Goal: Find contact information: Find contact information

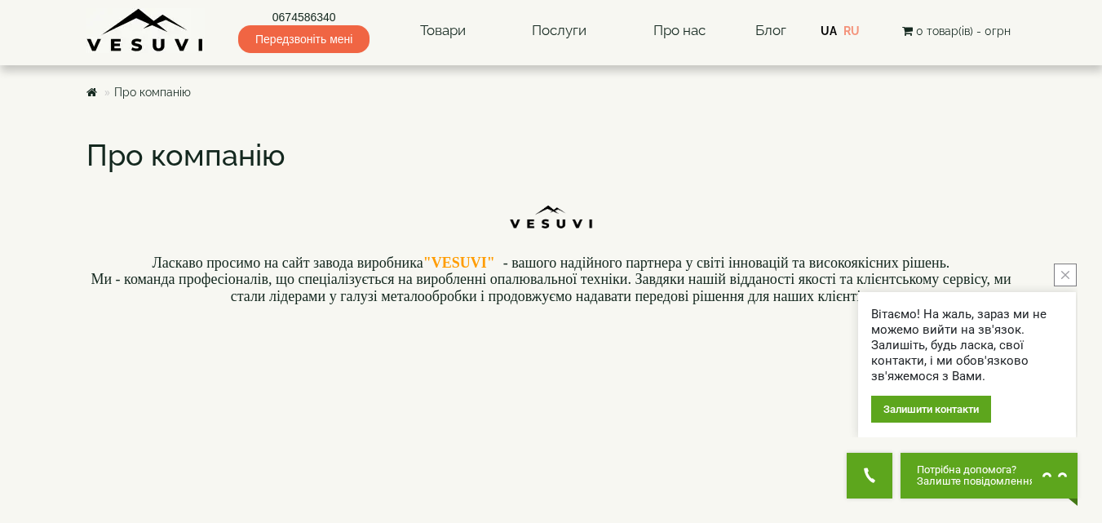
click at [1061, 275] on icon "close button" at bounding box center [1065, 275] width 8 height 8
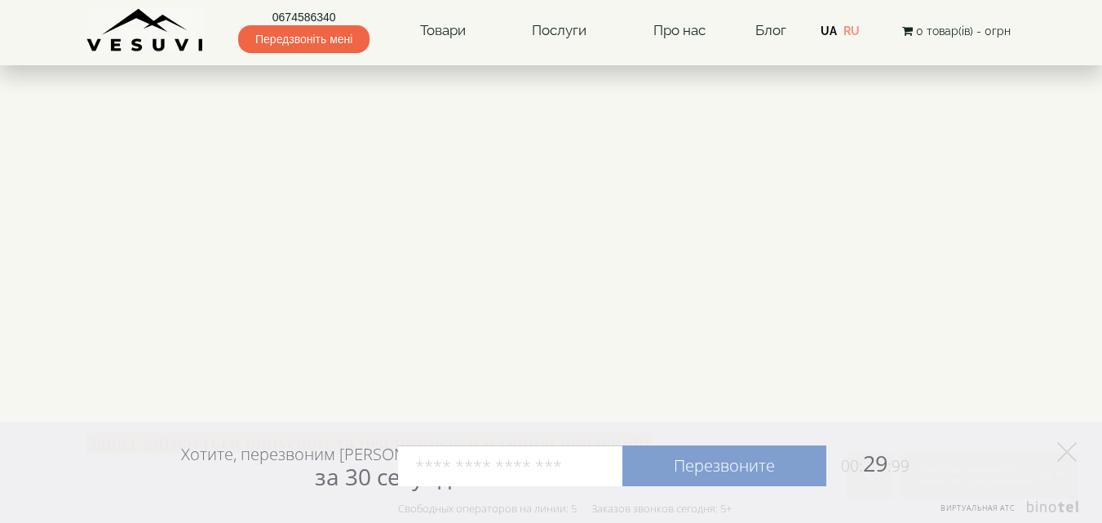
scroll to position [571, 0]
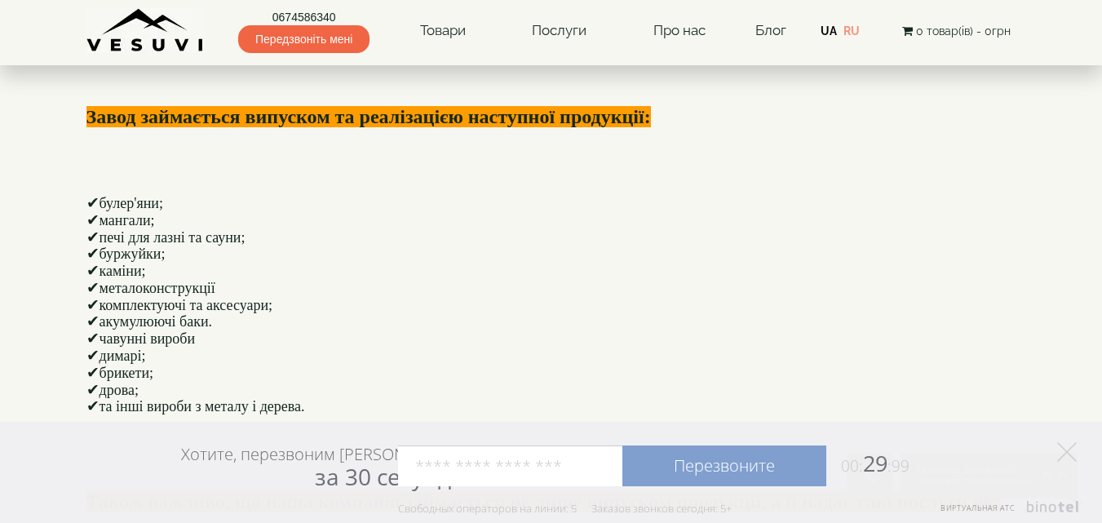
click at [1070, 450] on icon at bounding box center [1067, 452] width 20 height 20
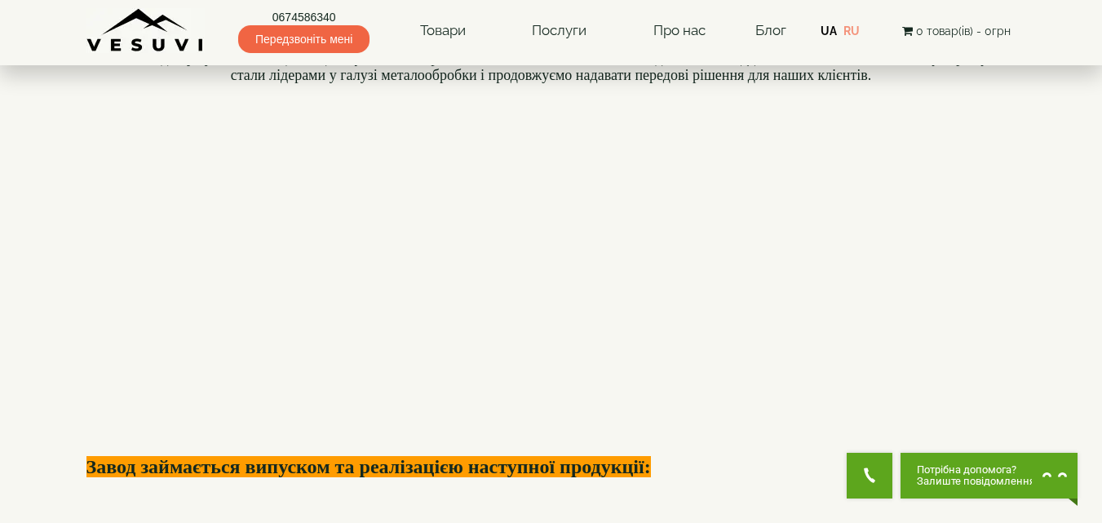
scroll to position [0, 0]
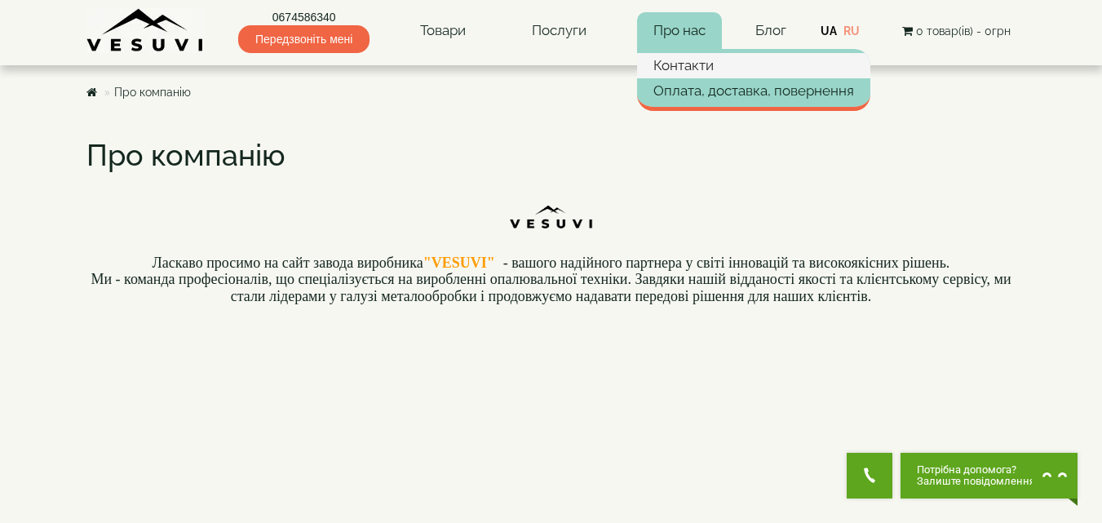
click at [685, 69] on link "Контакти" at bounding box center [753, 65] width 233 height 24
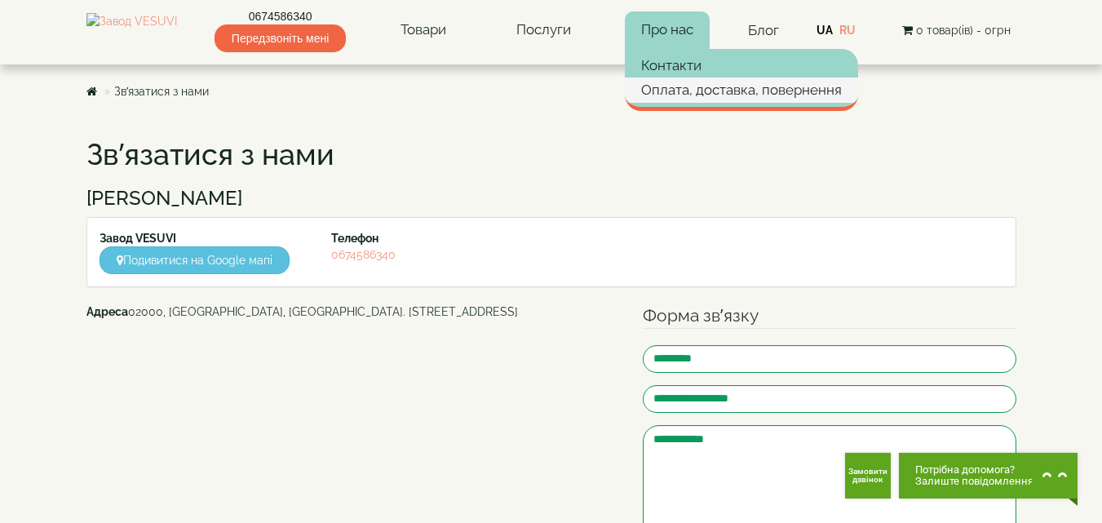
click at [696, 96] on link "Оплата, доставка, повернення" at bounding box center [741, 90] width 233 height 24
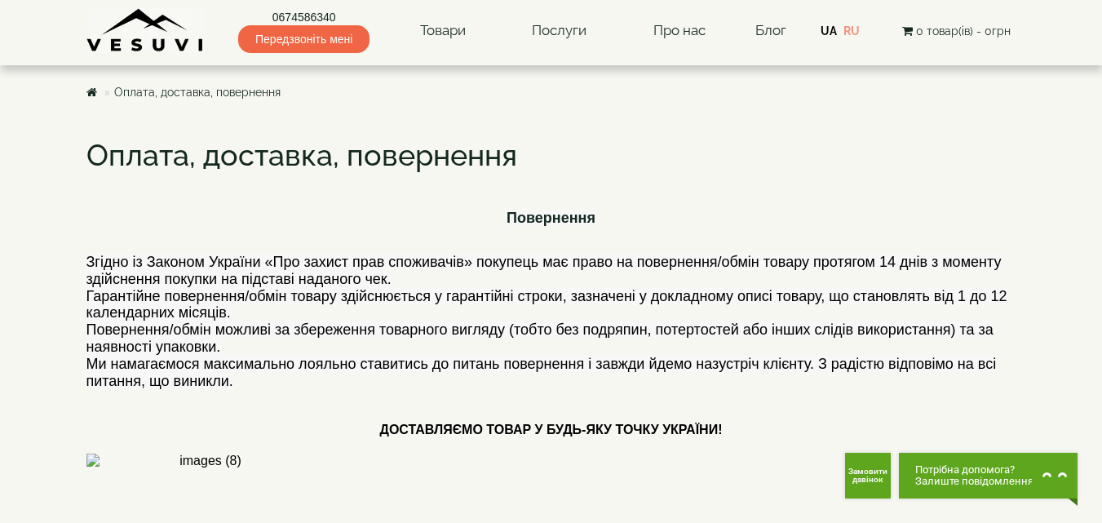
click at [128, 32] on img at bounding box center [145, 30] width 118 height 45
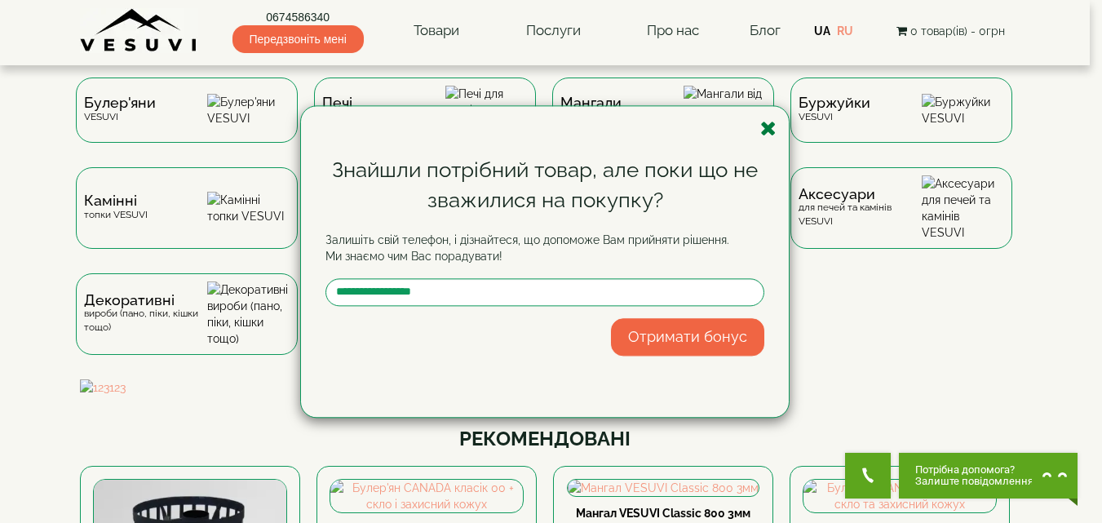
click at [765, 131] on icon "button" at bounding box center [768, 128] width 16 height 20
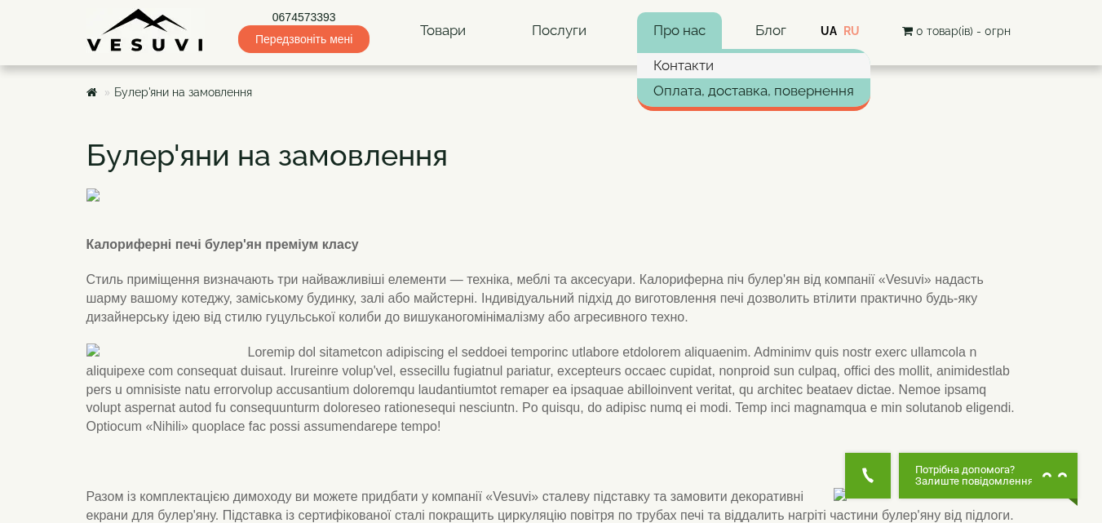
click at [686, 63] on link "Контакти" at bounding box center [753, 65] width 233 height 24
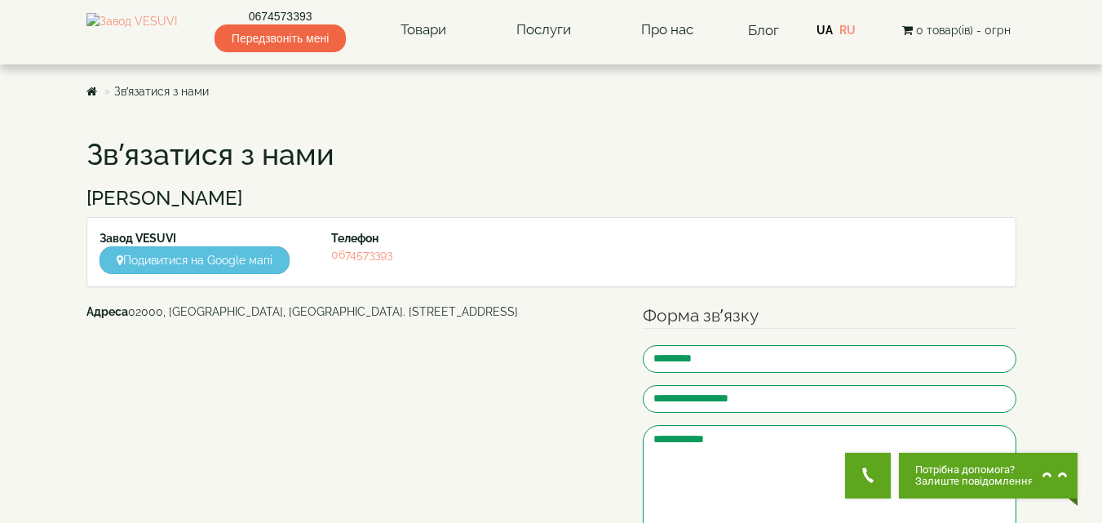
scroll to position [483, 0]
